Goal: Task Accomplishment & Management: Use online tool/utility

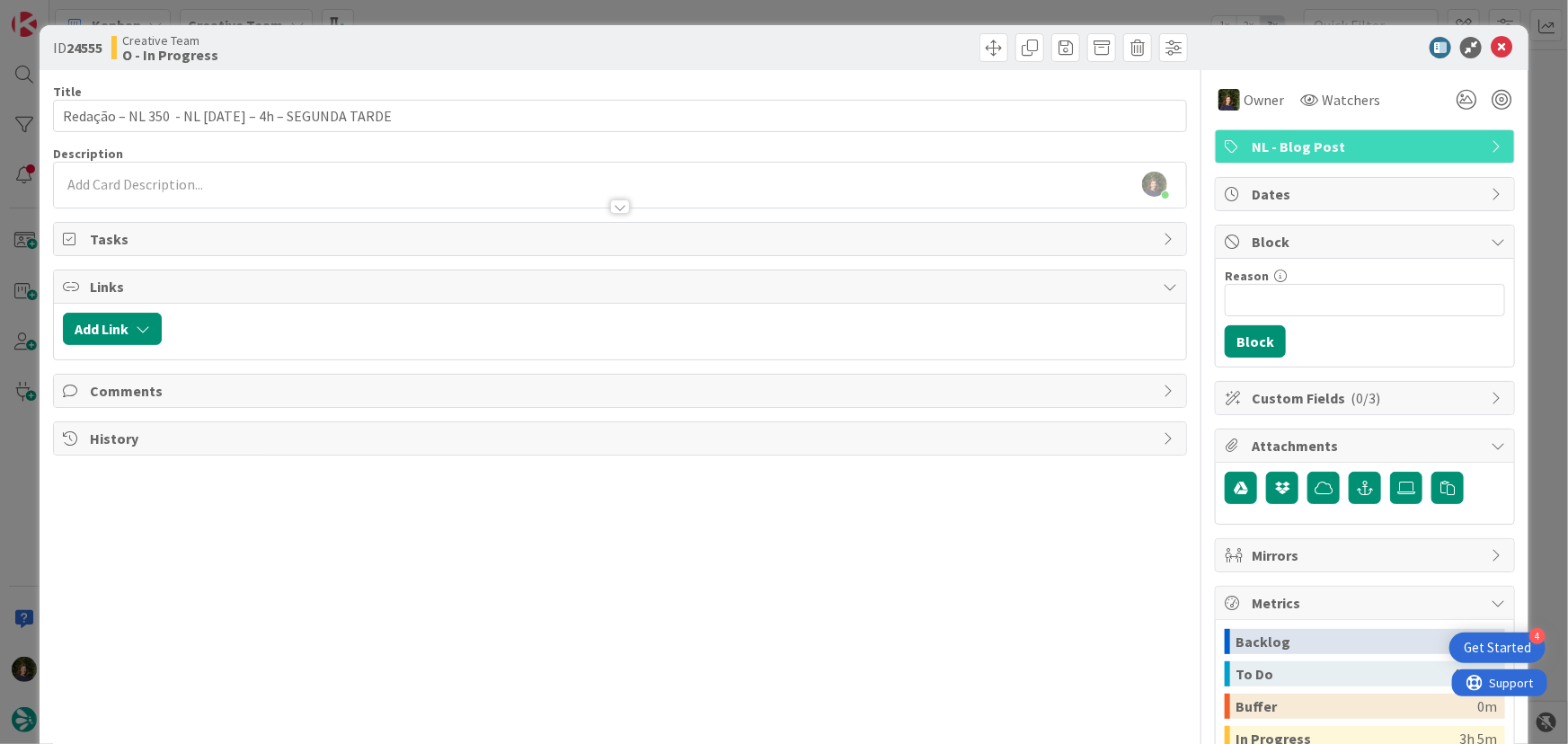
scroll to position [408, 0]
click at [1491, 49] on icon at bounding box center [1502, 48] width 22 height 22
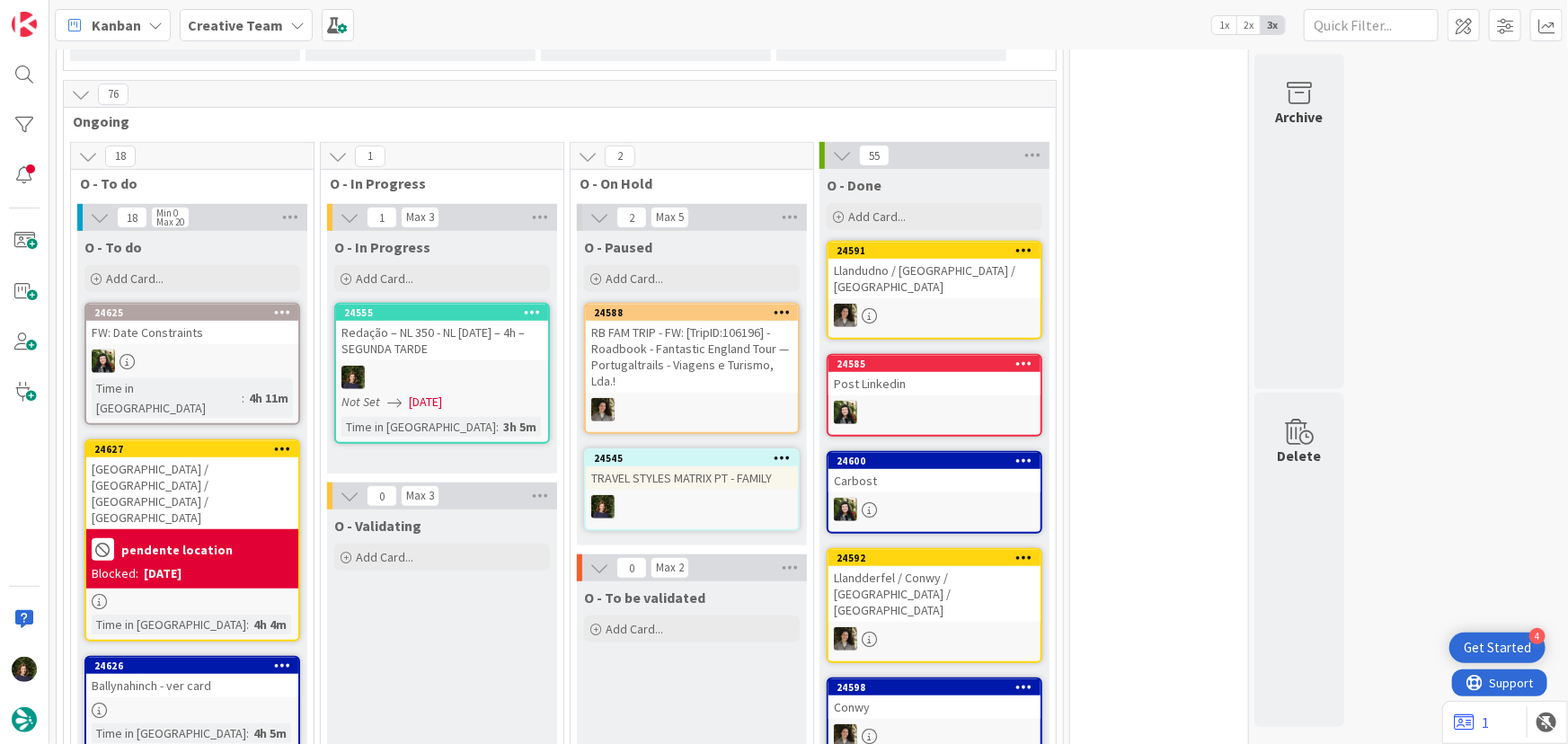
click at [420, 356] on div "Redação – NL 350 - NL [DATE] – 4h – SEGUNDA TARDE" at bounding box center [442, 341] width 212 height 40
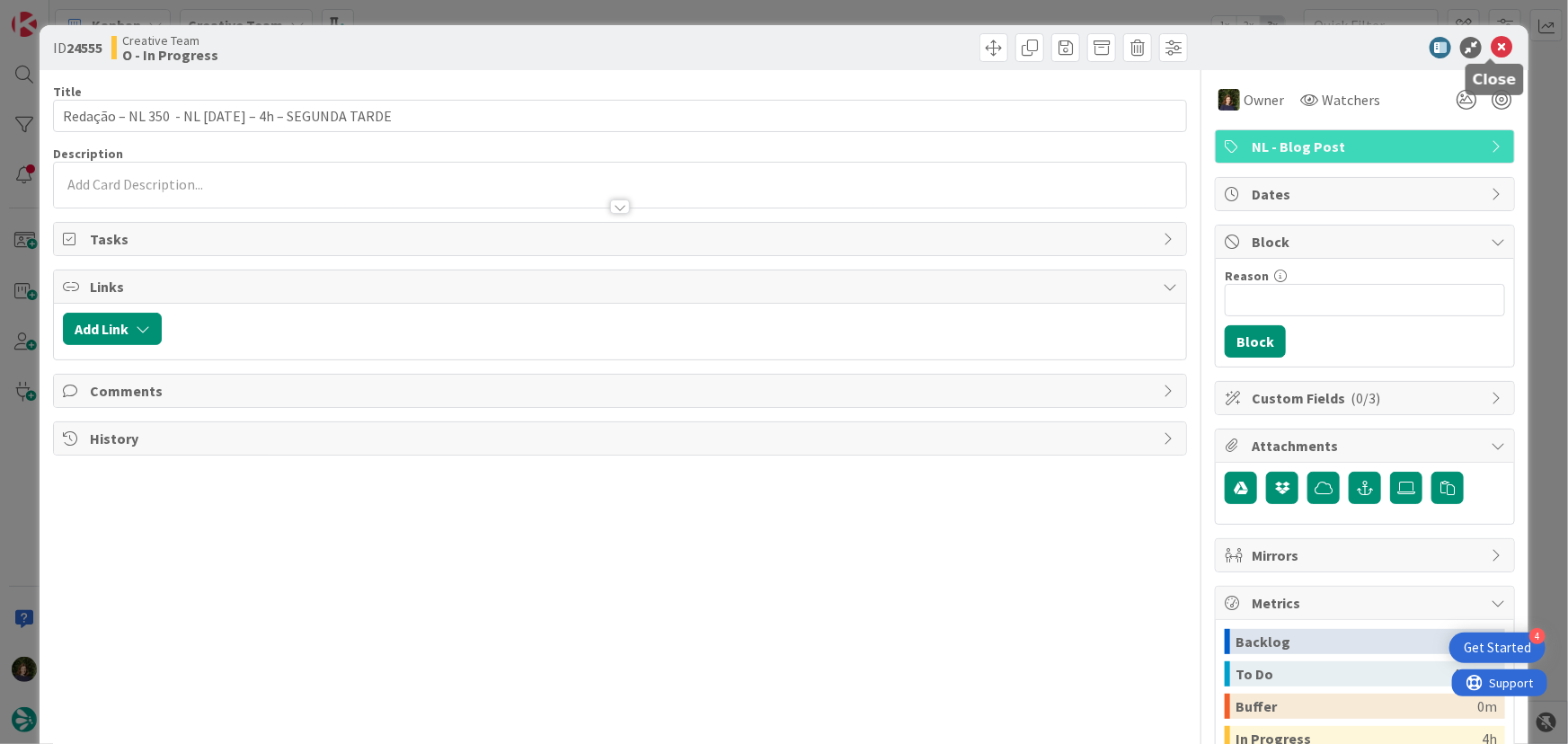
click at [1493, 45] on icon at bounding box center [1502, 48] width 22 height 22
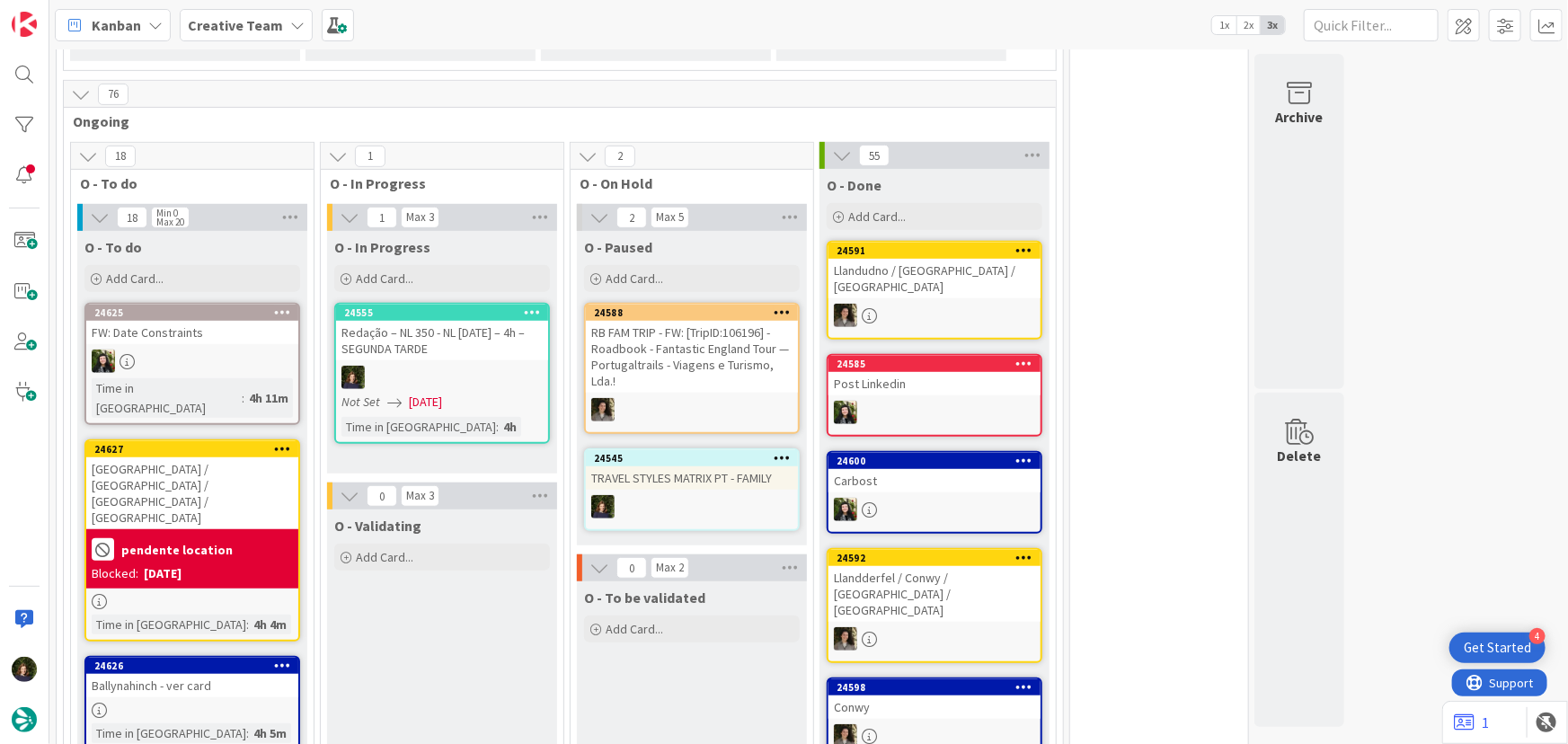
click at [531, 305] on icon at bounding box center [532, 312] width 17 height 13
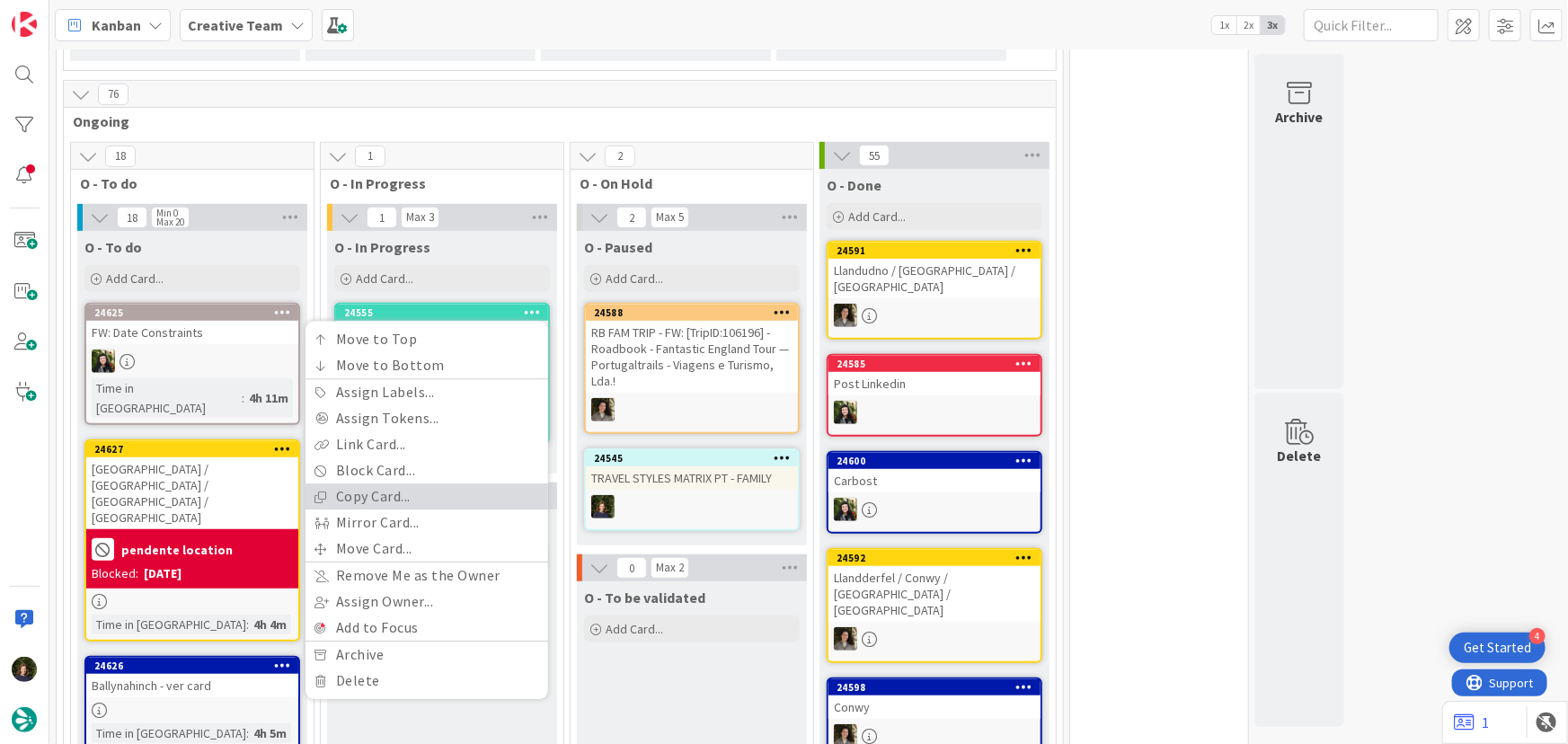
click at [430, 499] on link "Copy Card..." at bounding box center [427, 497] width 243 height 26
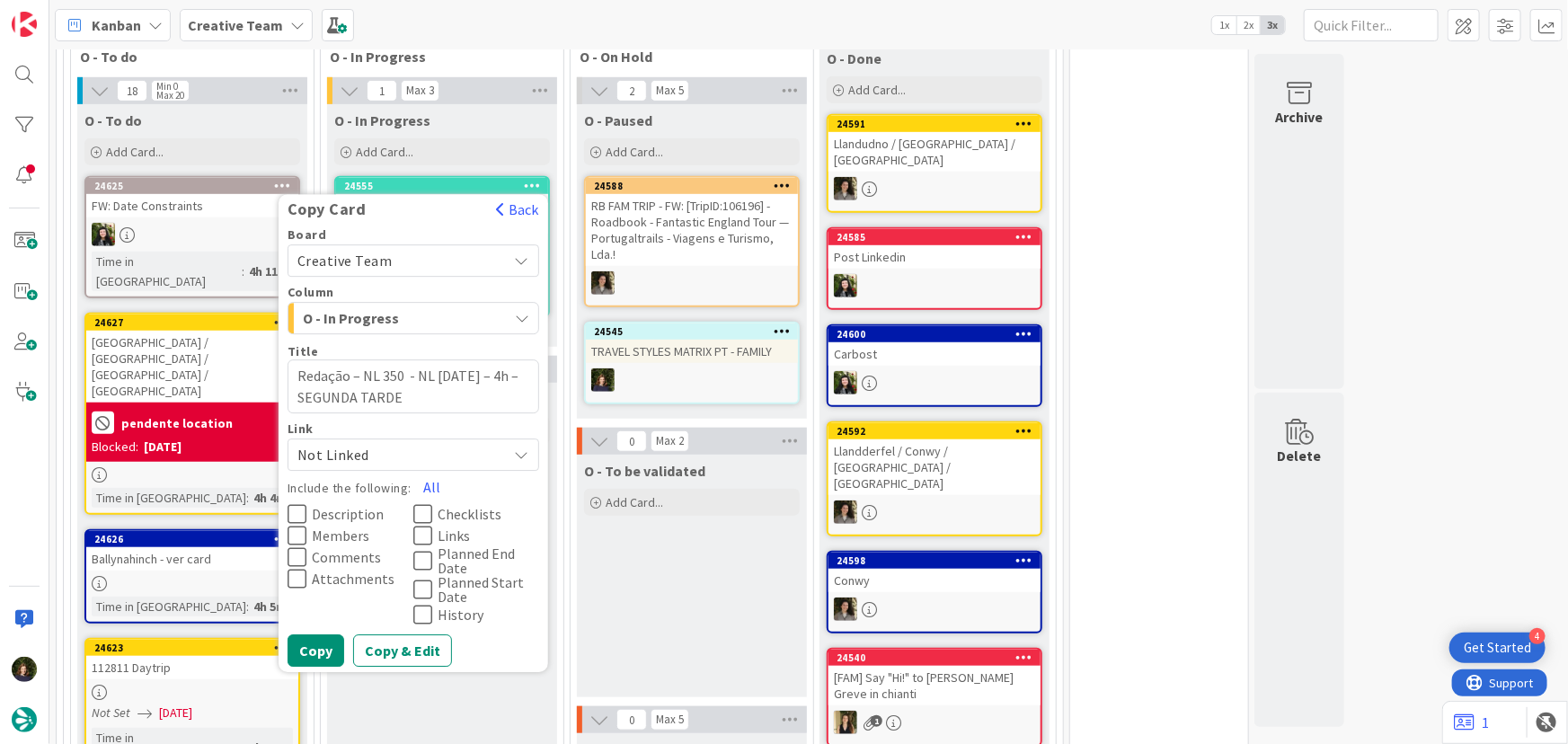
scroll to position [653, 0]
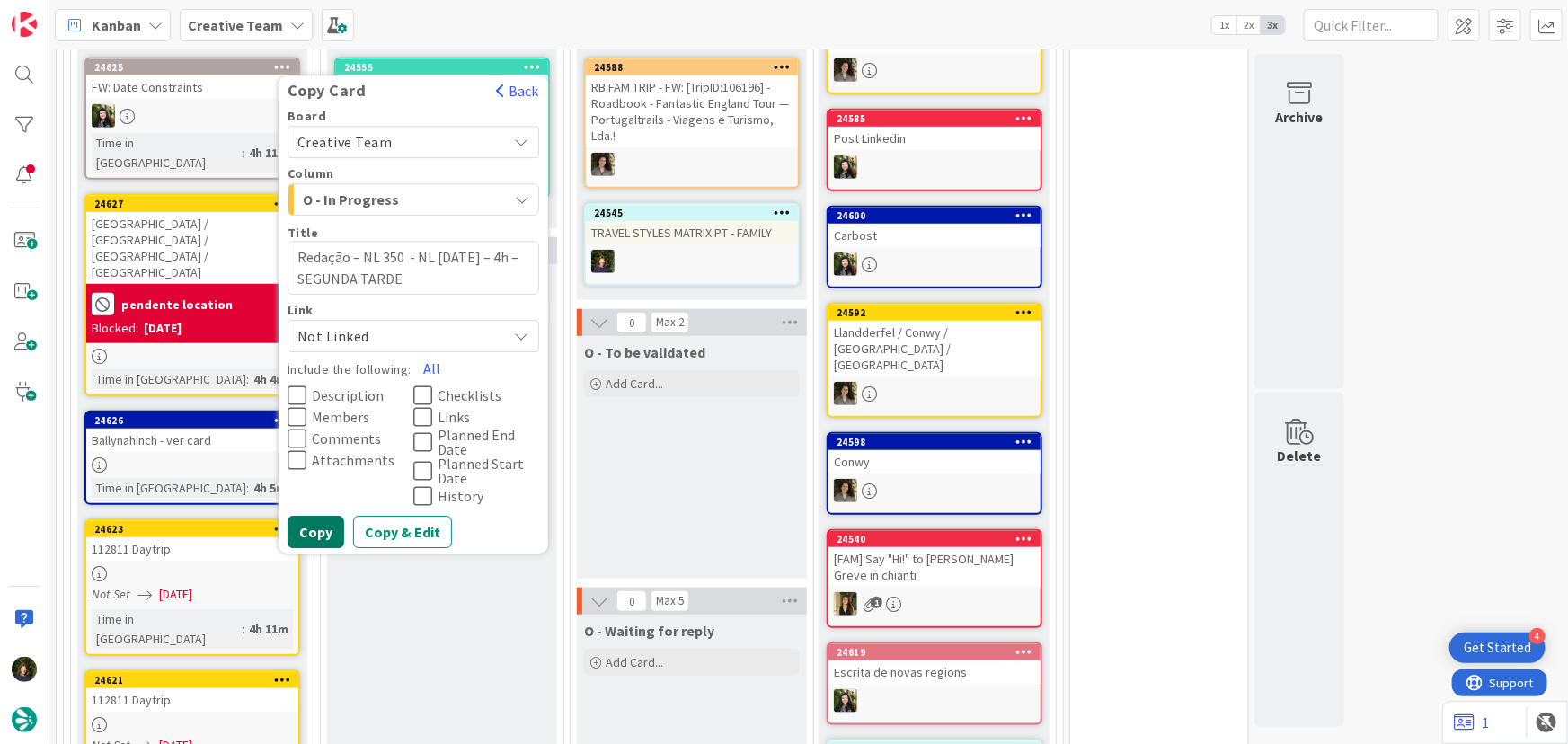
click at [312, 539] on button "Copy" at bounding box center [315, 532] width 56 height 33
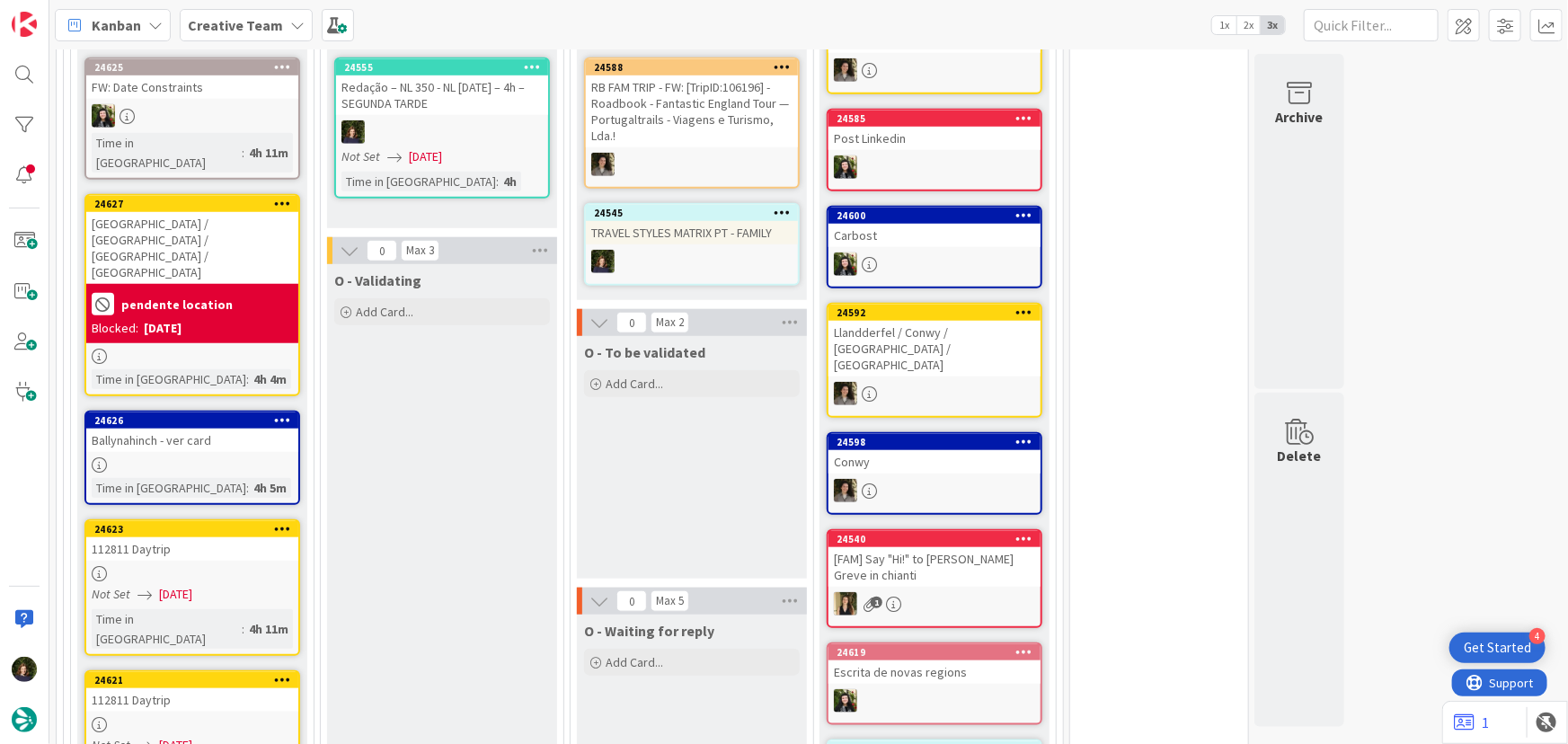
type textarea "x"
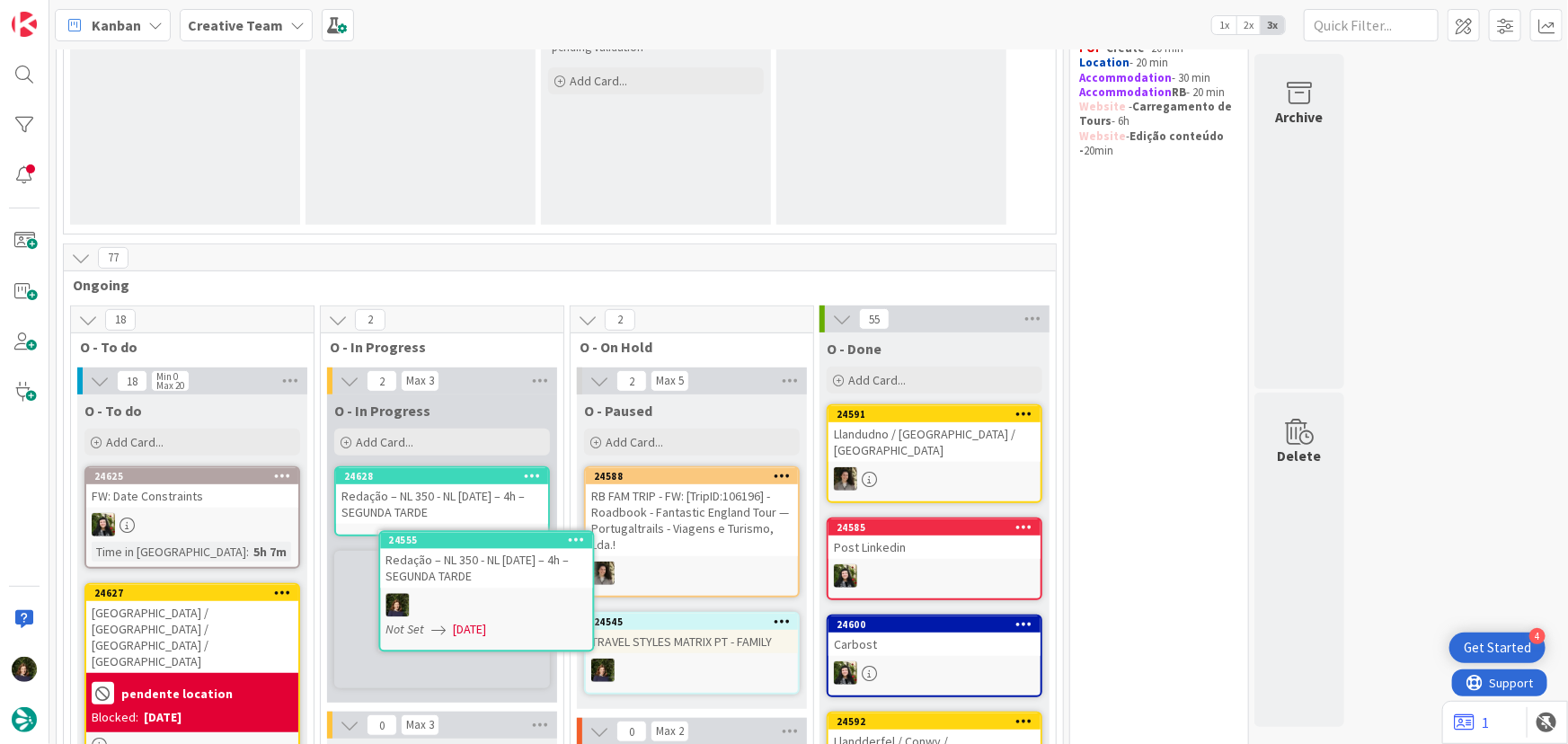
scroll to position [271, 0]
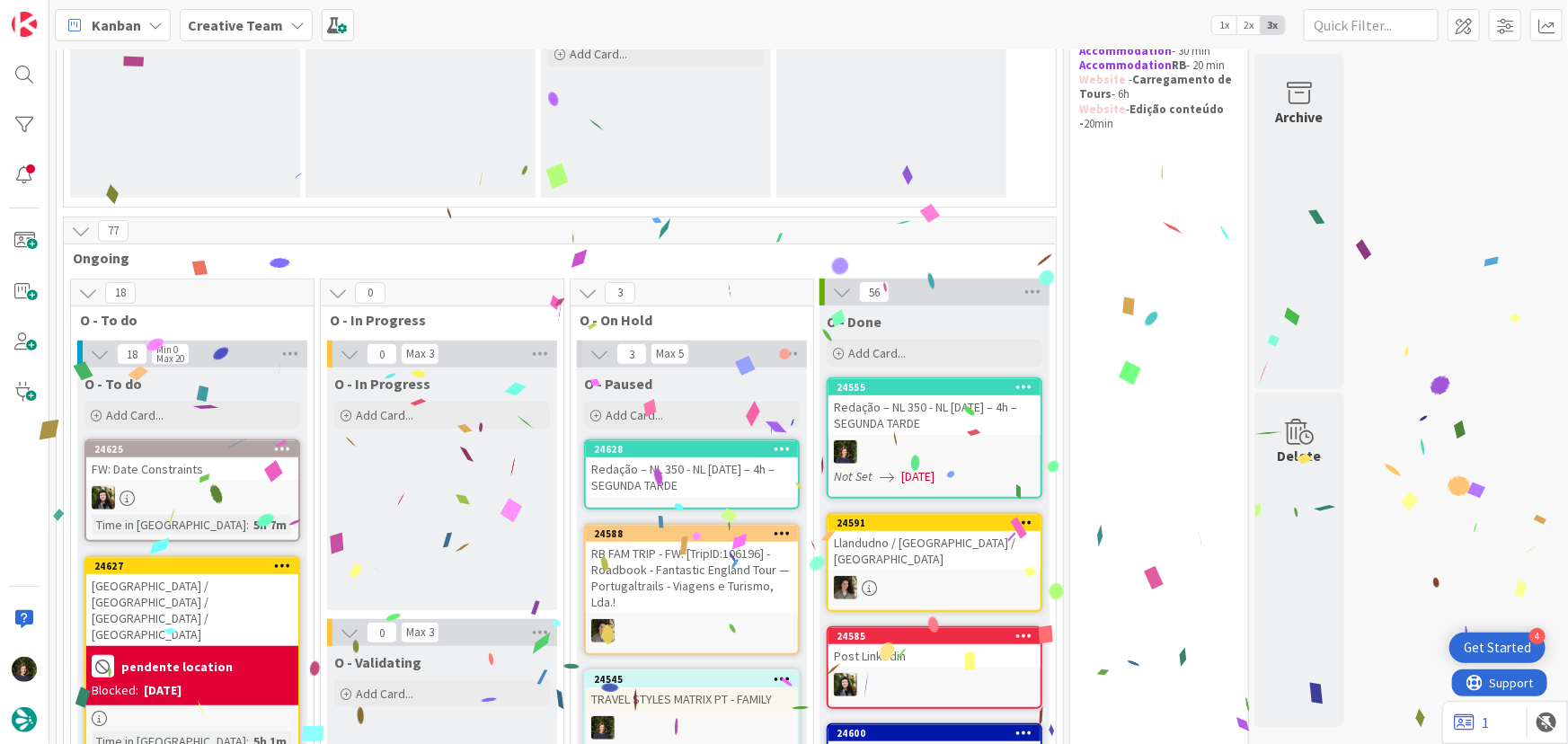
click at [653, 468] on div "Redação – NL 350 - NL [DATE] – 4h – SEGUNDA TARDE" at bounding box center [692, 478] width 212 height 40
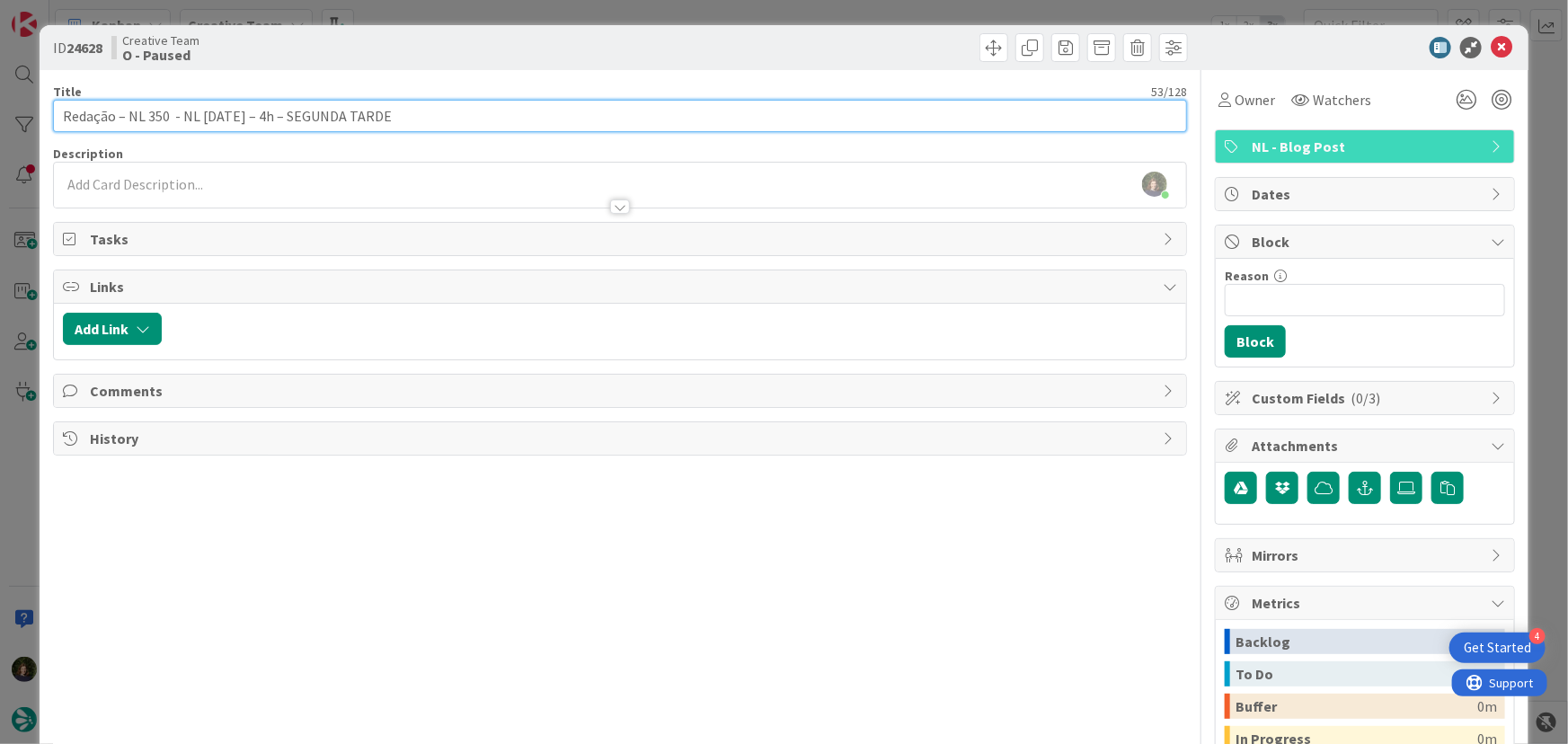
drag, startPoint x: 275, startPoint y: 119, endPoint x: 450, endPoint y: 119, distance: 175.0
click at [450, 119] on input "Redação – NL 350 - NL [DATE] – 4h – SEGUNDA TARDE" at bounding box center [620, 116] width 1135 height 33
type input "Redação – NL 350 - NL [DATE] – Falta escolher photos + keywords (pedi ao Nuno p…"
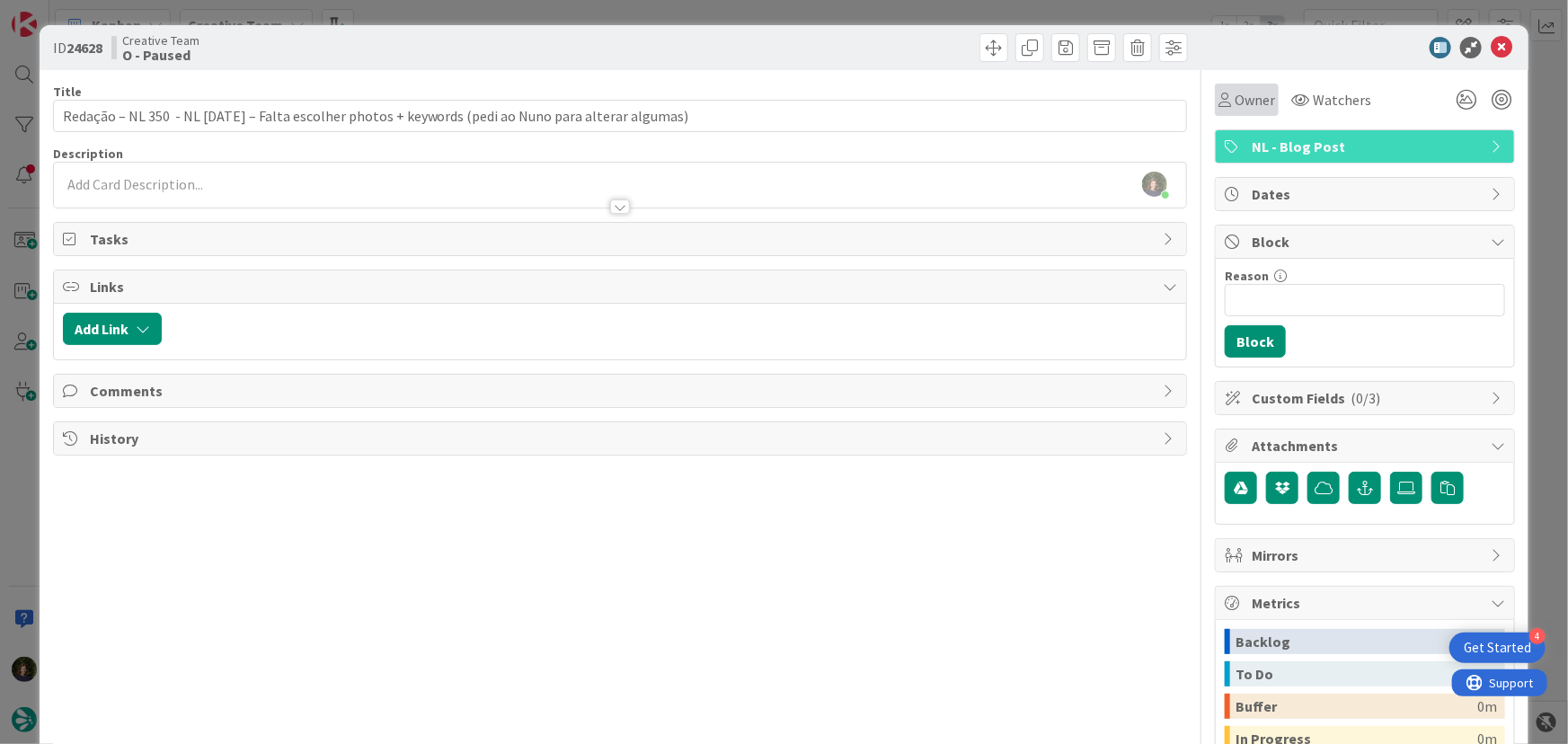
click at [1234, 98] on span "Owner" at bounding box center [1254, 100] width 41 height 22
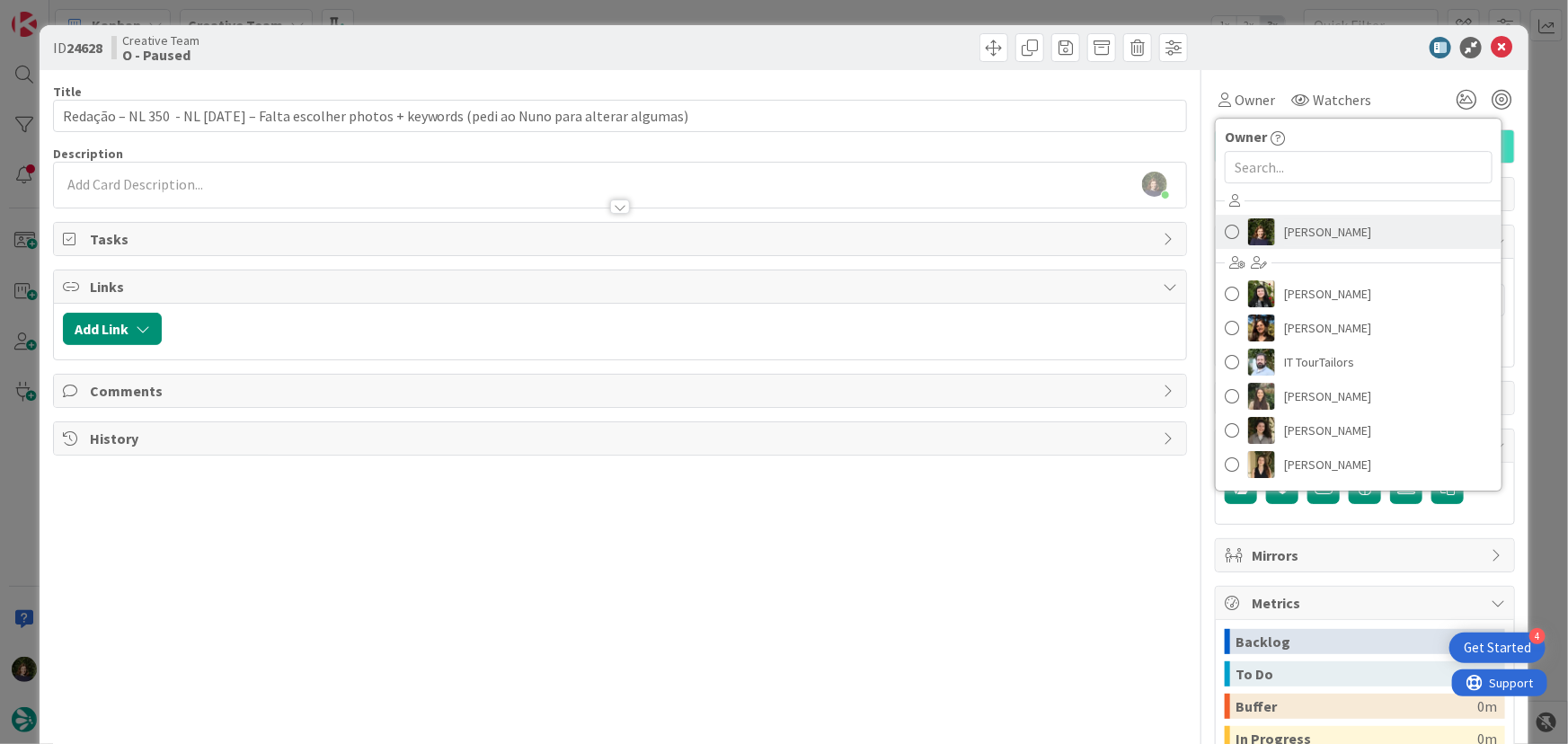
click at [1284, 241] on span "[PERSON_NAME]" at bounding box center [1328, 232] width 87 height 27
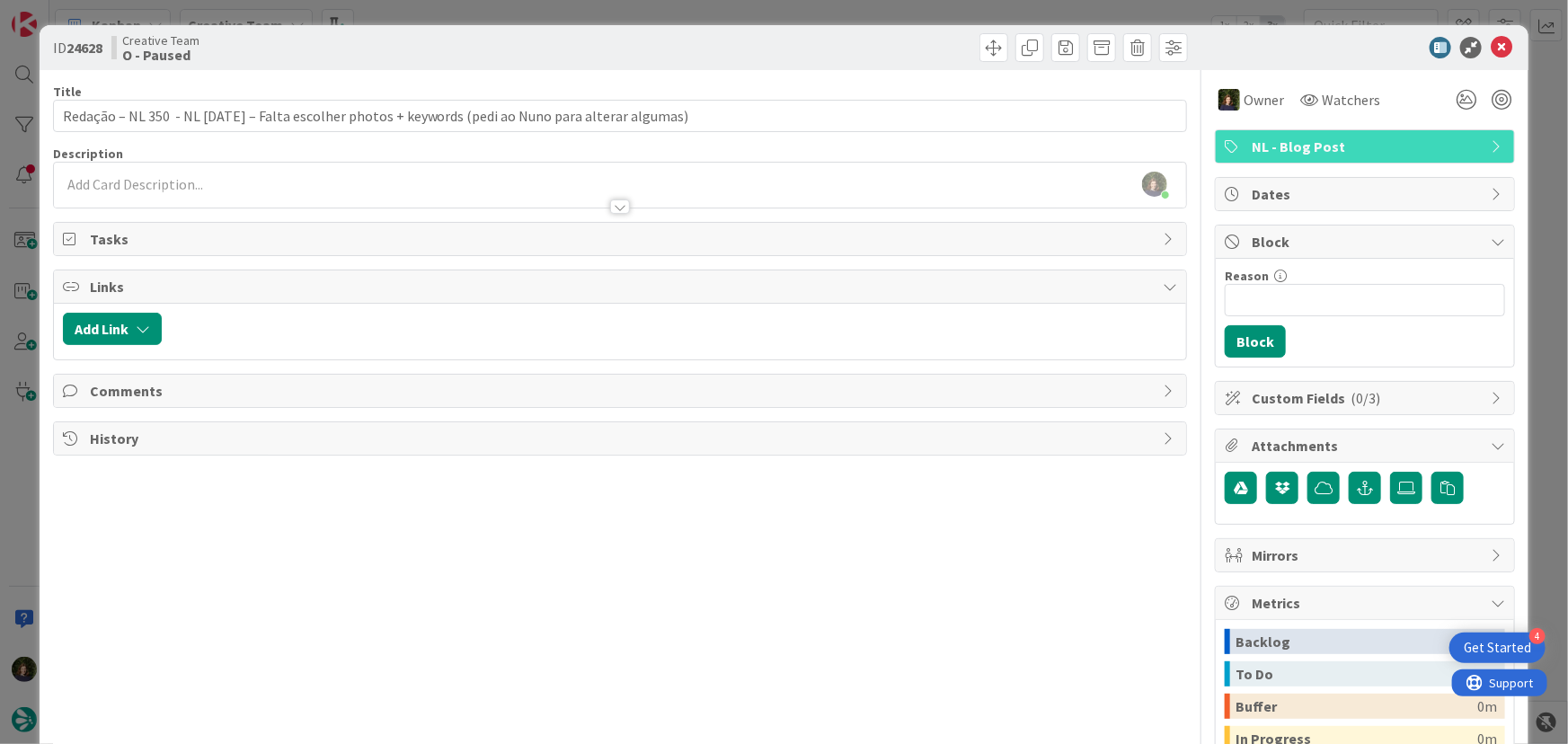
click at [1379, 156] on span "NL - Blog Post" at bounding box center [1367, 147] width 230 height 22
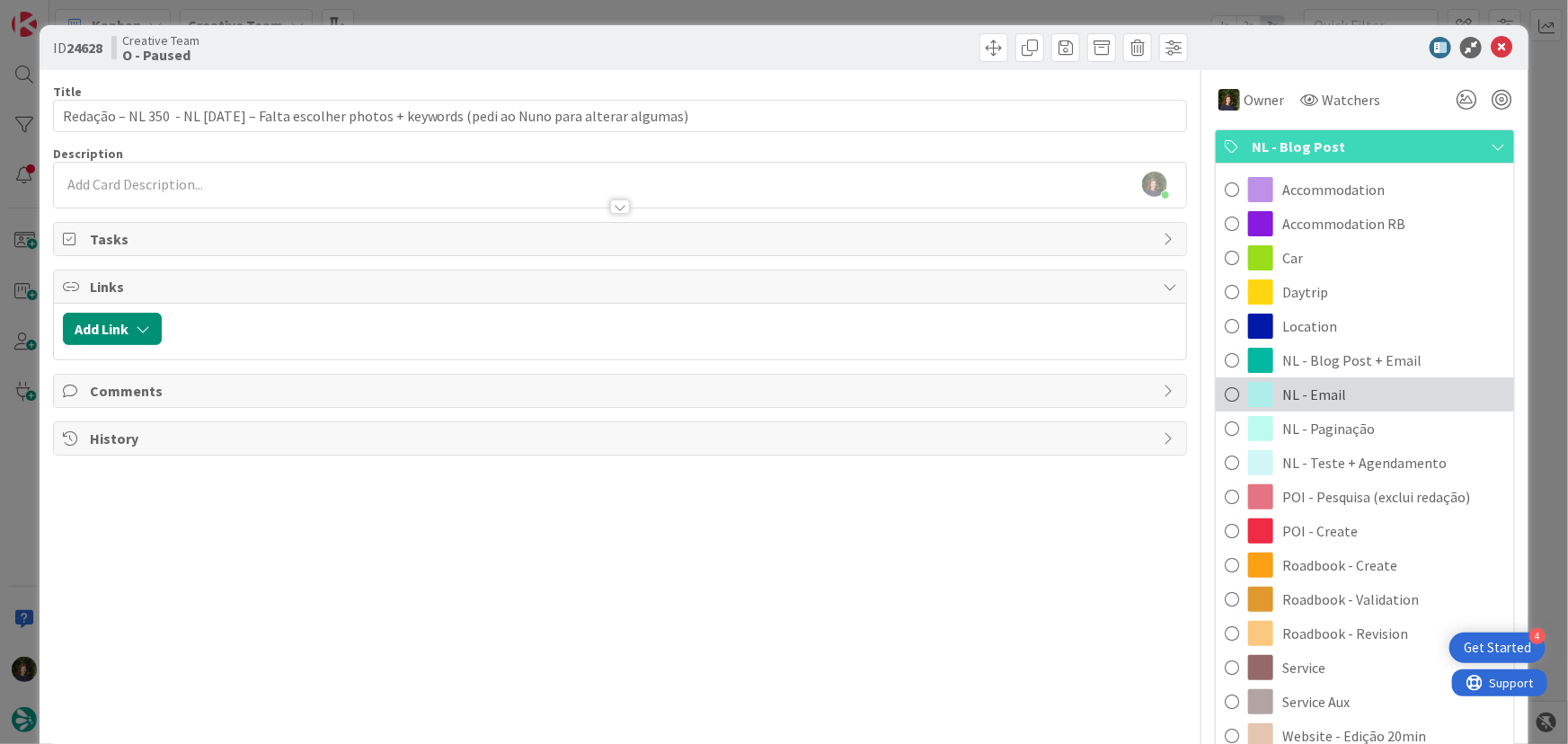
click at [1346, 392] on div "NL - Email" at bounding box center [1364, 394] width 298 height 34
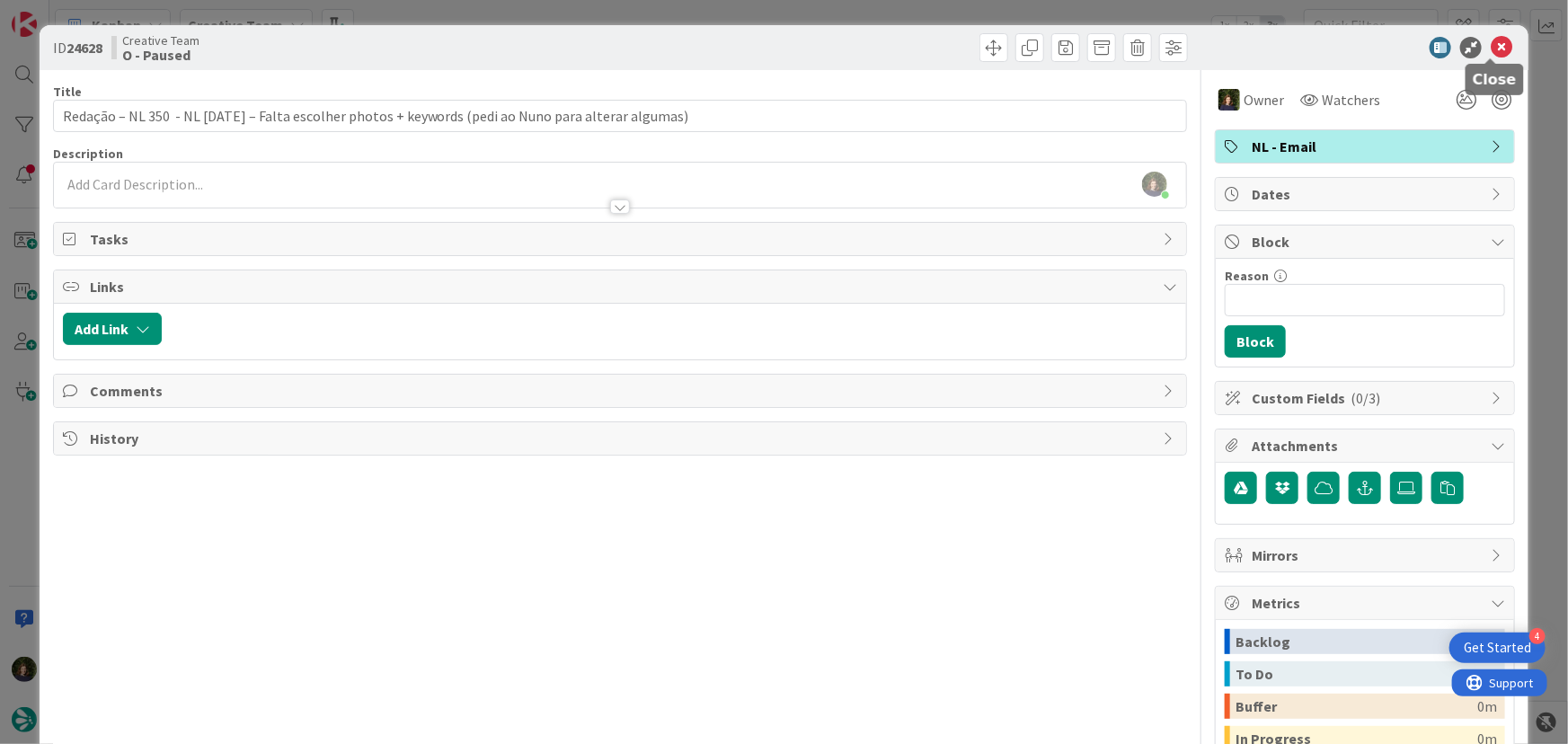
click at [1493, 47] on icon at bounding box center [1502, 48] width 22 height 22
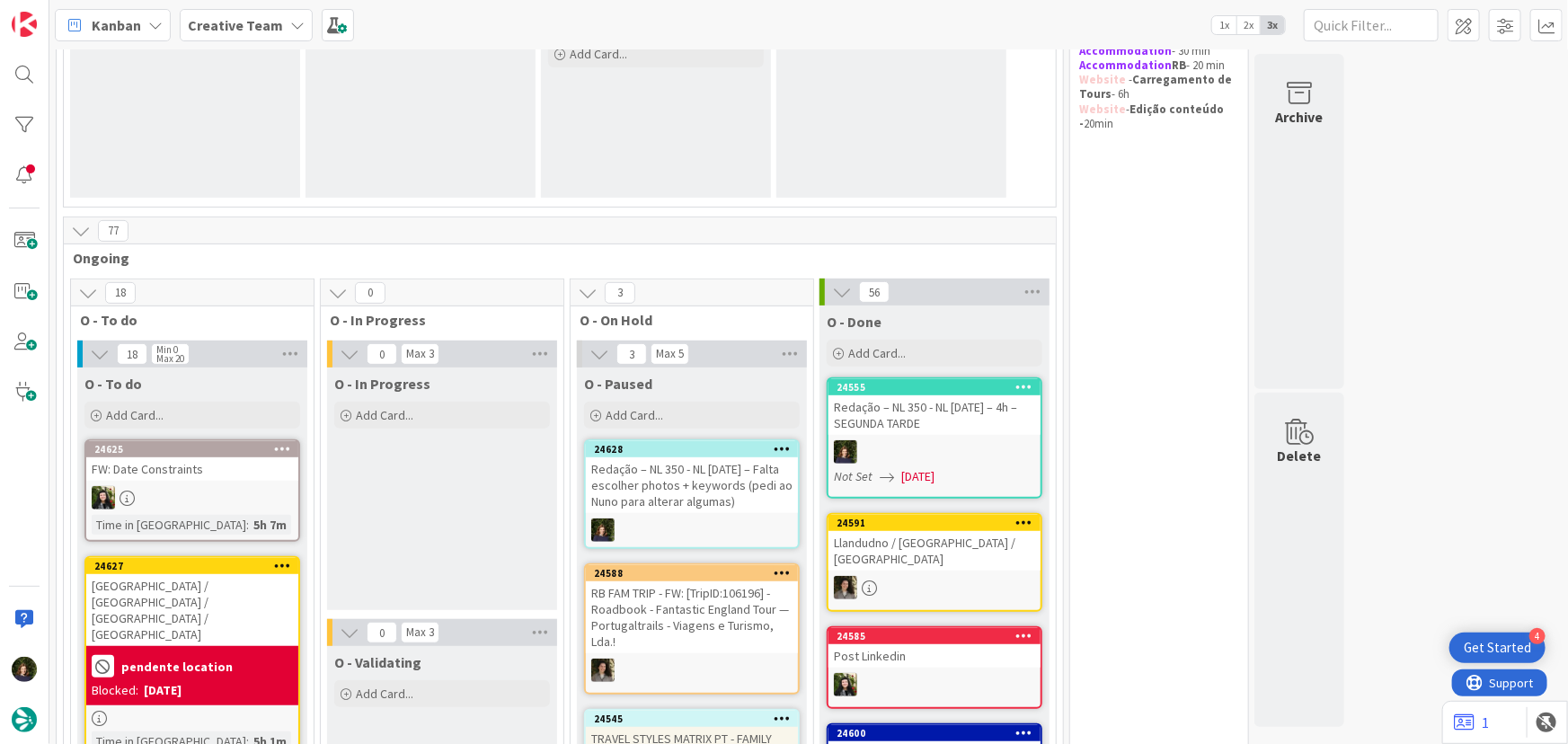
click at [674, 452] on div "24628" at bounding box center [695, 449] width 204 height 13
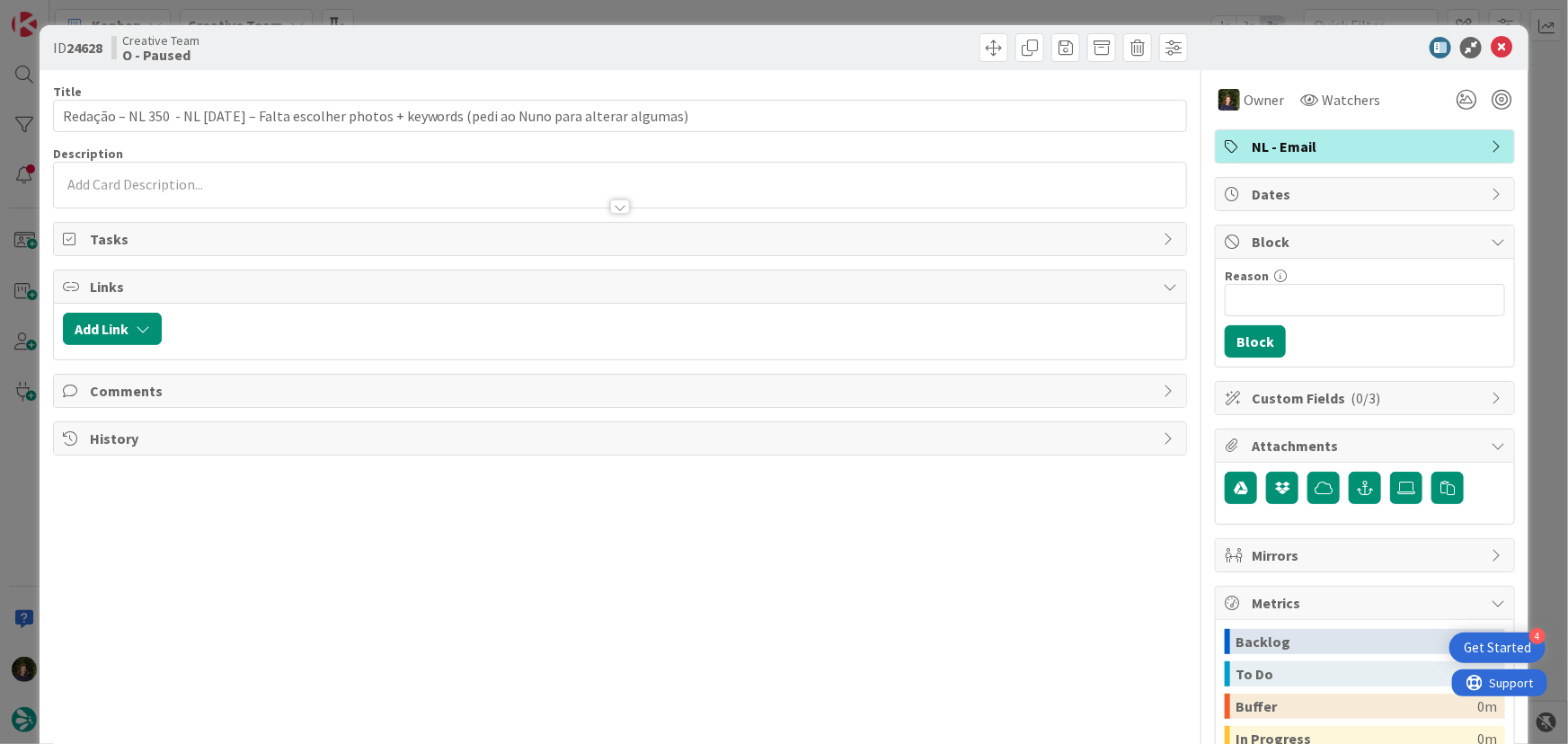
click at [1347, 153] on span "NL - Email" at bounding box center [1367, 147] width 230 height 22
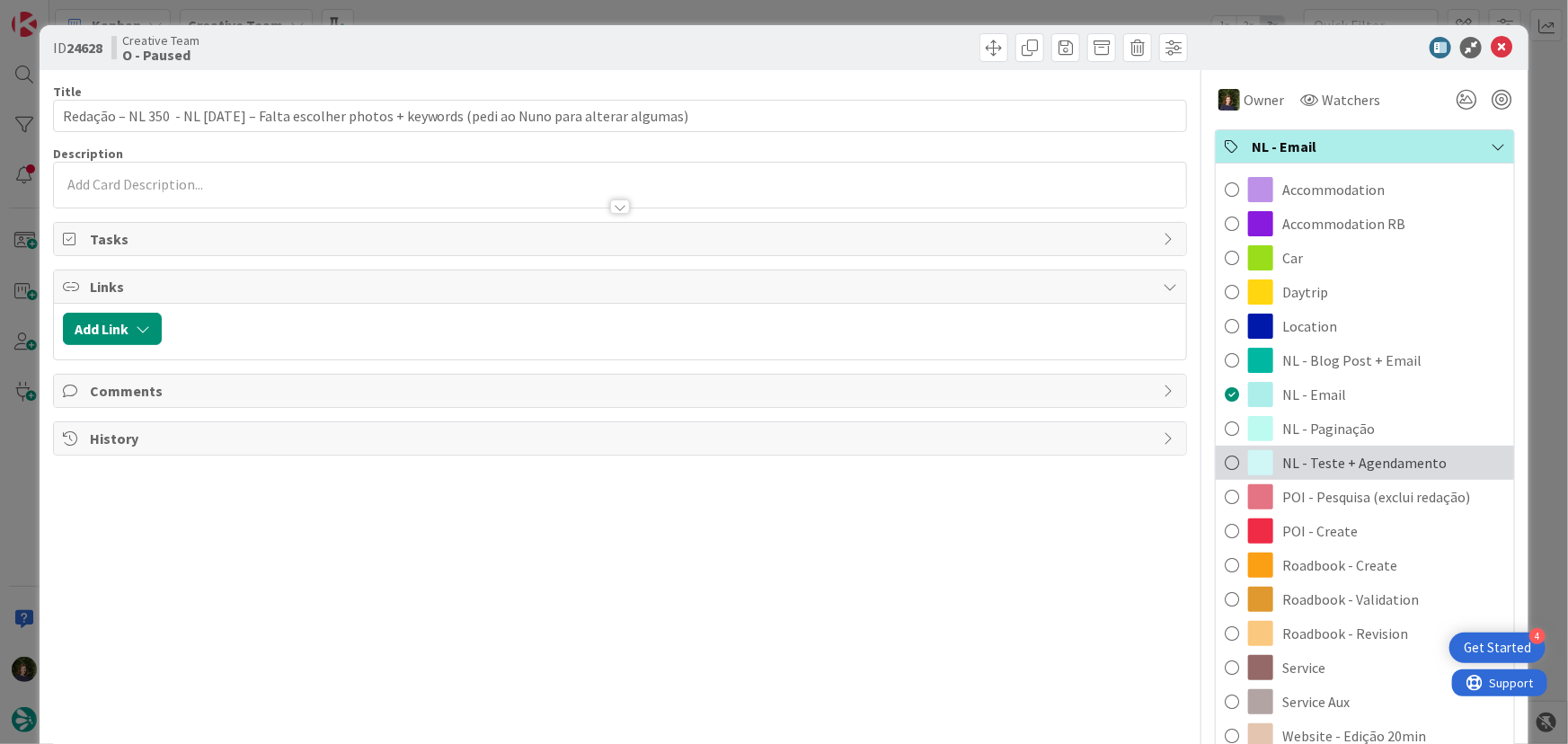
click at [1370, 458] on span "NL - Teste + Agendamento" at bounding box center [1364, 463] width 164 height 22
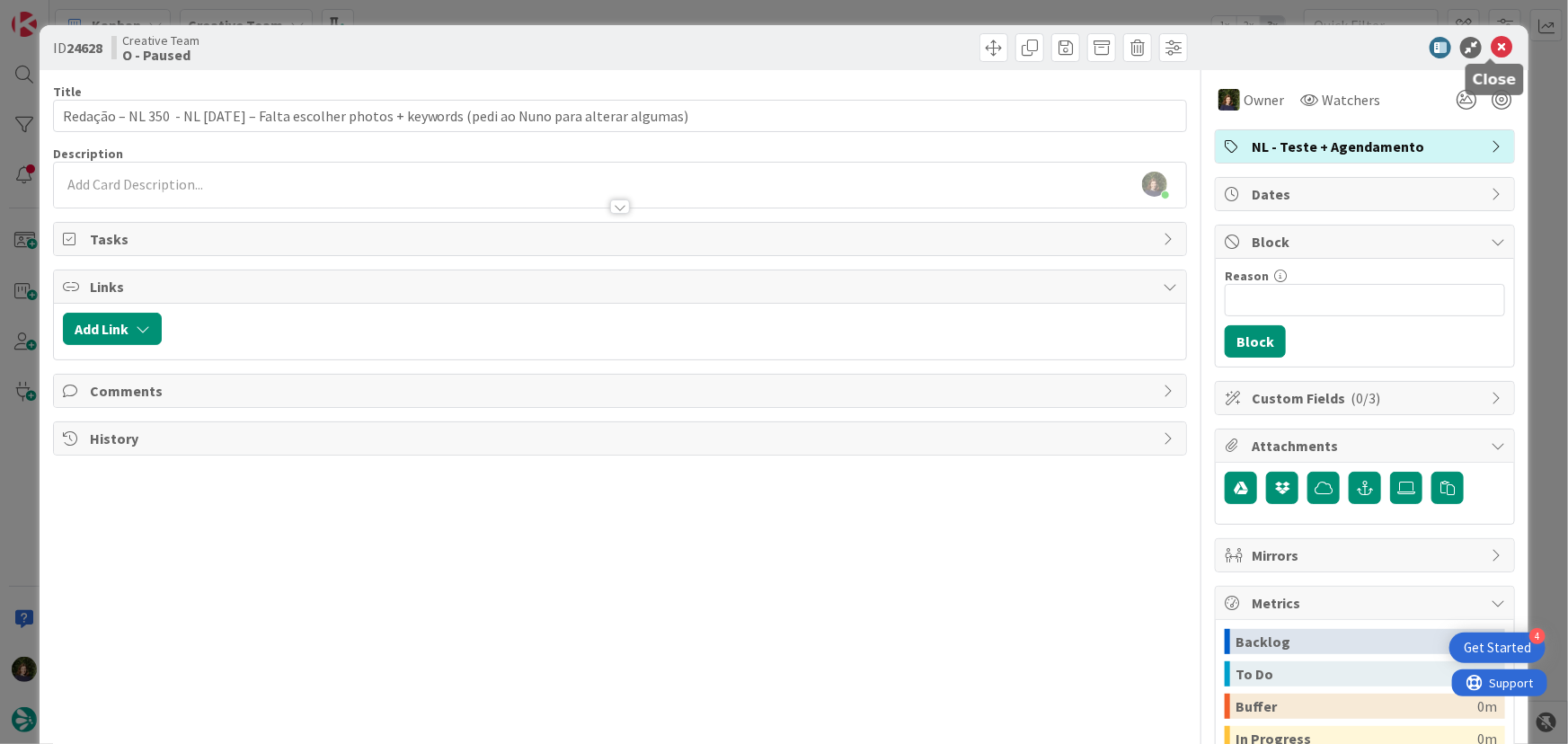
click at [1491, 52] on icon at bounding box center [1502, 48] width 22 height 22
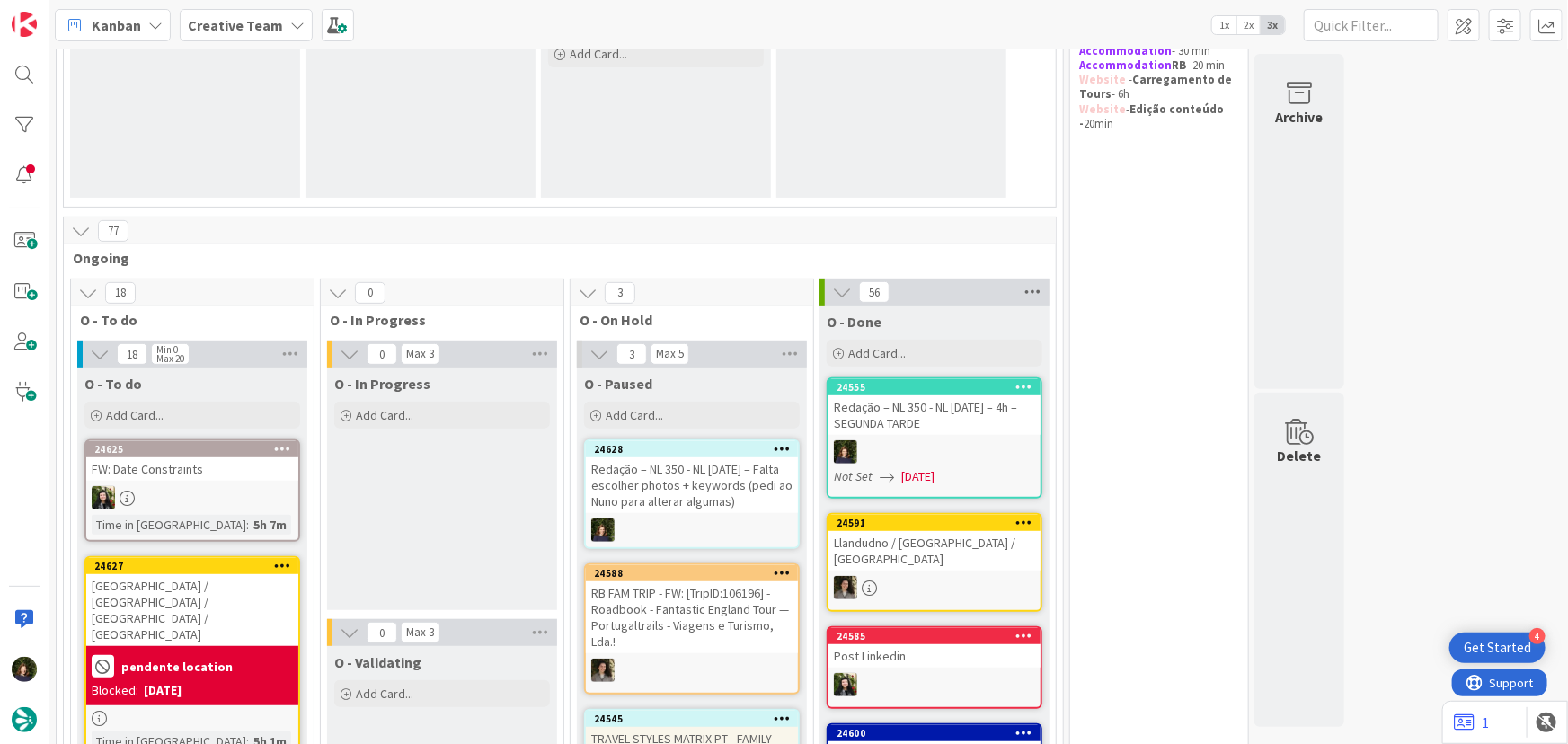
click at [1029, 296] on icon at bounding box center [1032, 292] width 24 height 27
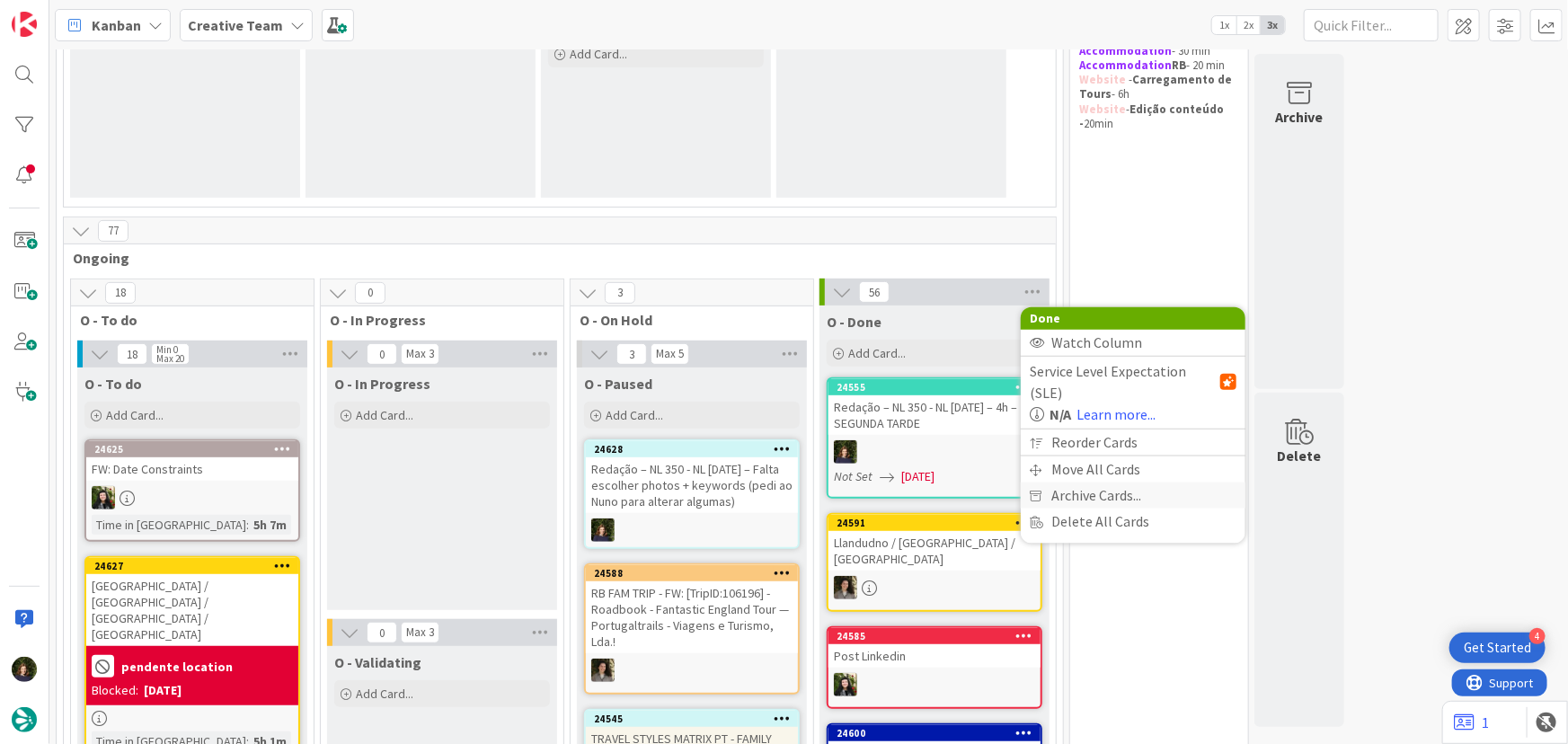
click at [1099, 482] on span "Archive Cards..." at bounding box center [1096, 495] width 90 height 26
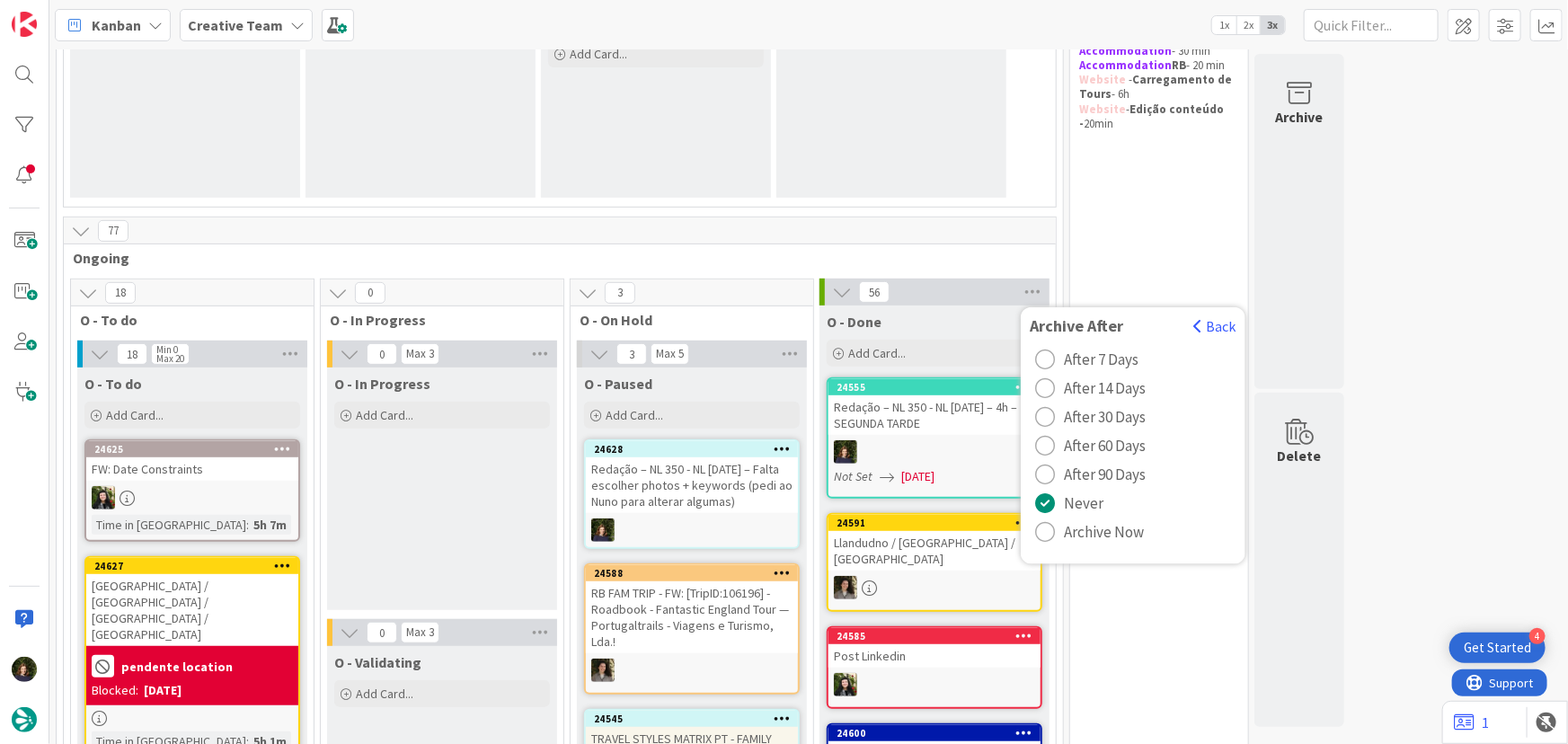
click at [1081, 530] on span "Archive Now" at bounding box center [1104, 532] width 80 height 27
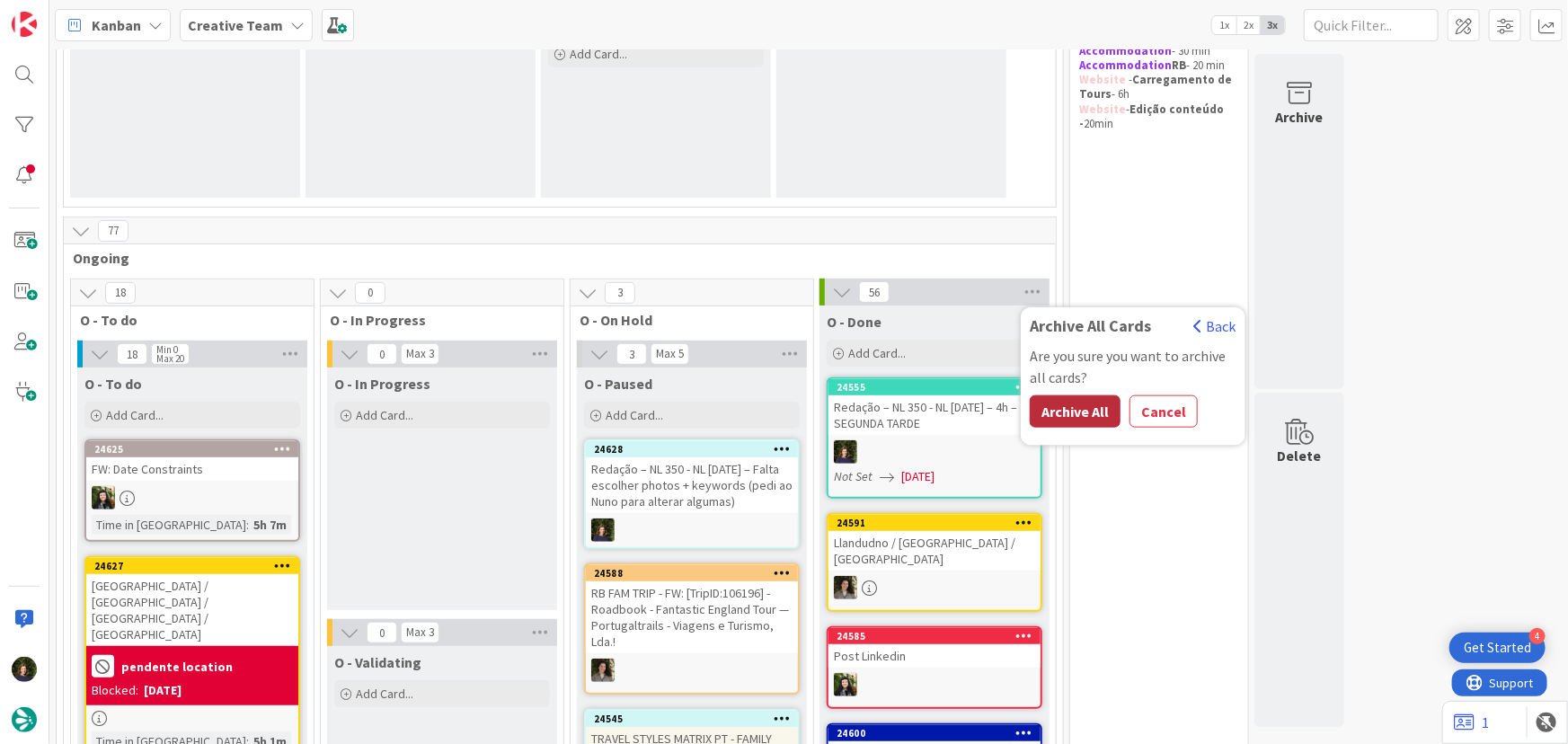
click at [1060, 411] on button "Archive All" at bounding box center [1075, 411] width 91 height 33
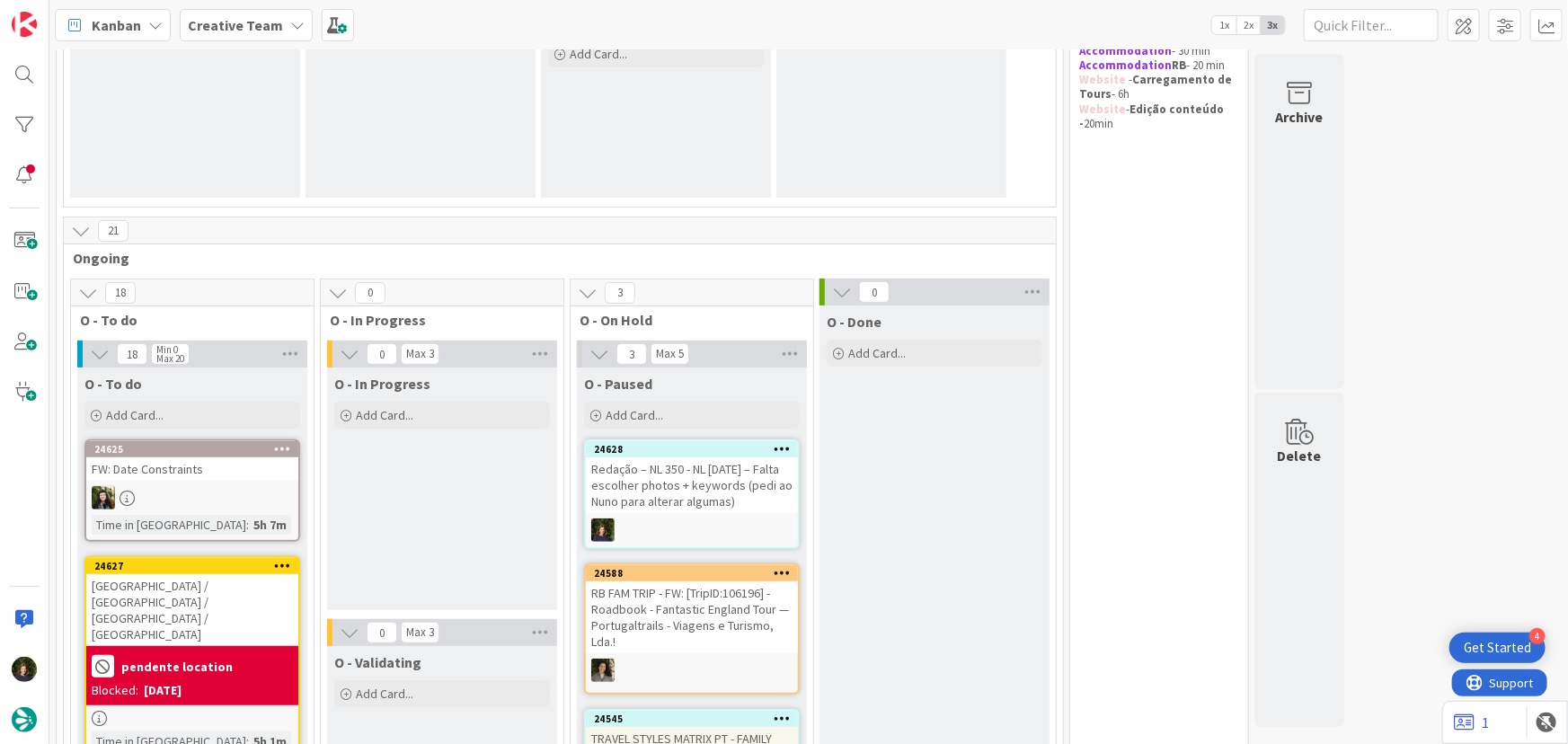
click at [1004, 217] on div "21" at bounding box center [559, 231] width 992 height 27
